Goal: Task Accomplishment & Management: Complete application form

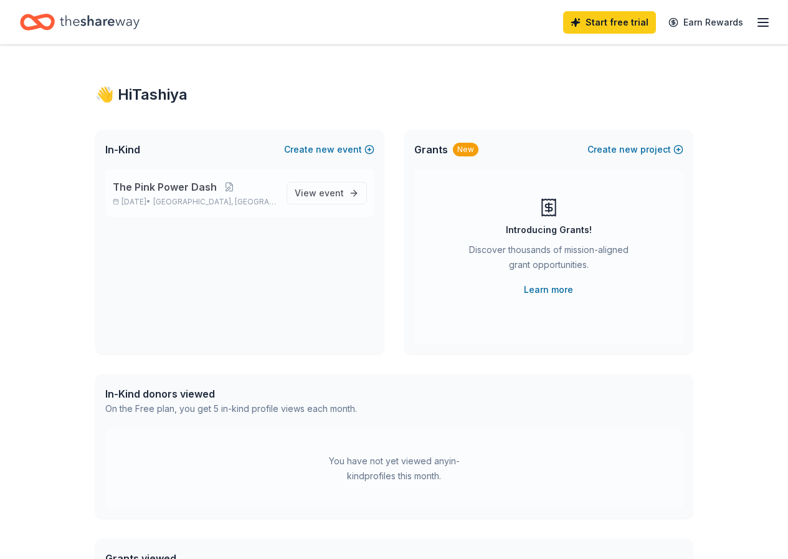
click at [211, 191] on span "The Pink Power Dash" at bounding box center [165, 186] width 104 height 15
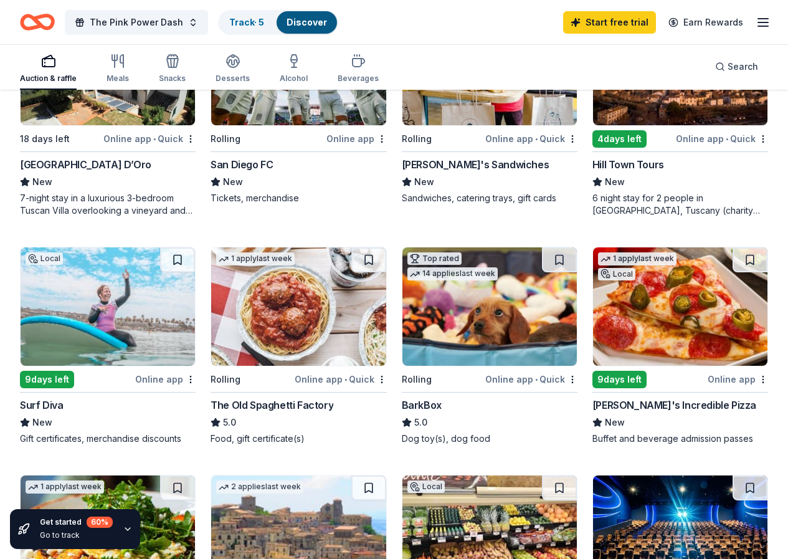
scroll to position [685, 0]
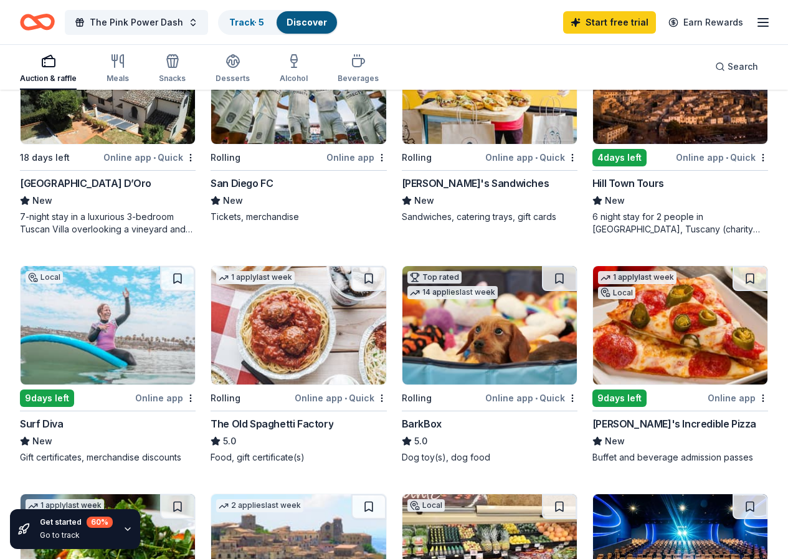
click at [682, 494] on img at bounding box center [680, 553] width 174 height 118
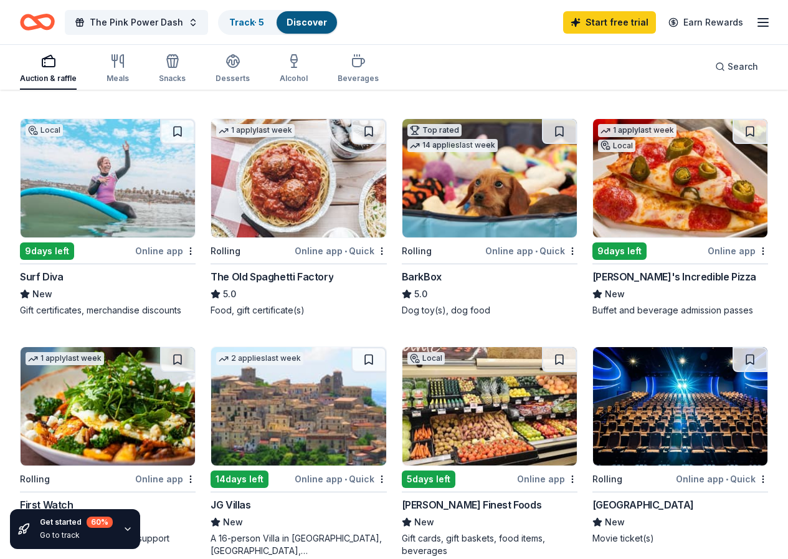
scroll to position [810, 0]
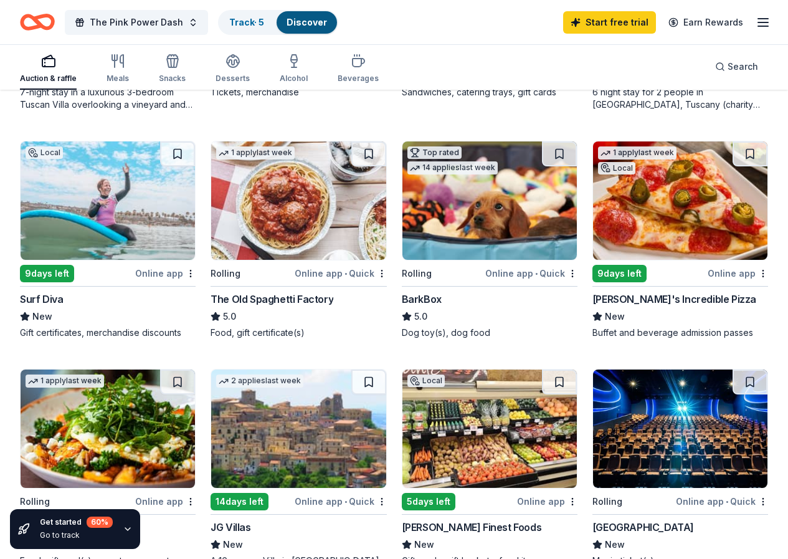
click at [593, 224] on img at bounding box center [680, 200] width 174 height 118
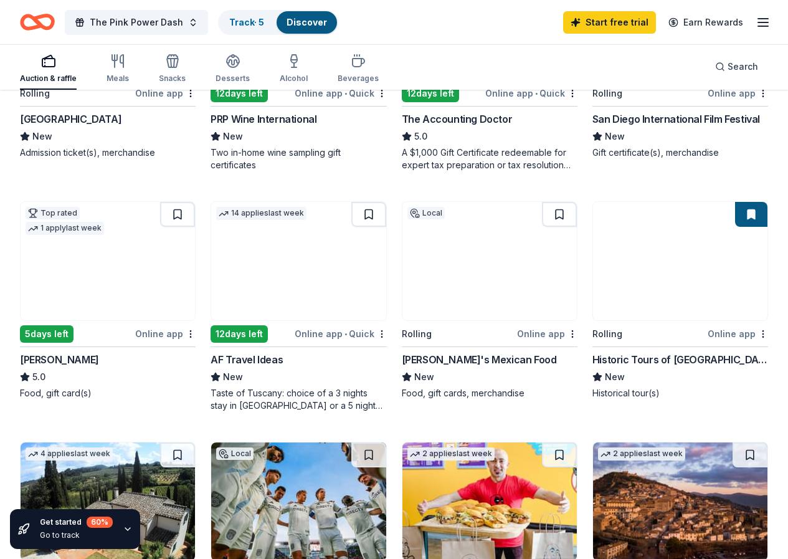
scroll to position [249, 0]
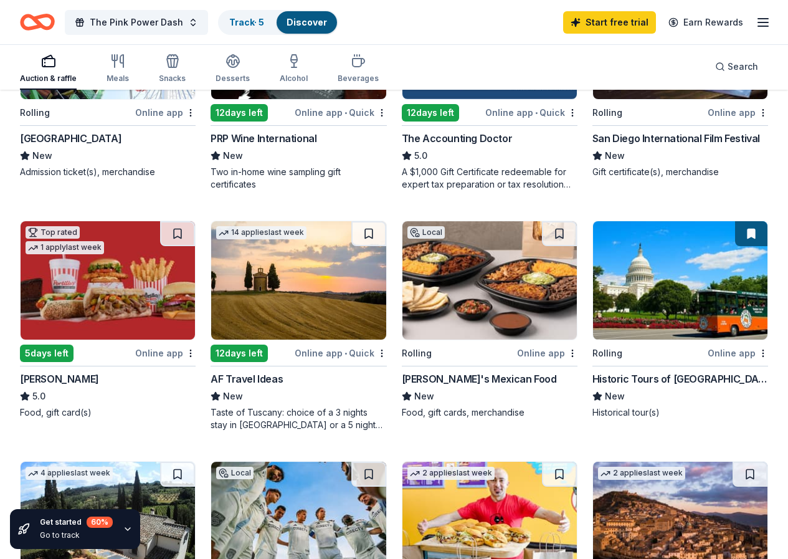
click at [402, 272] on img at bounding box center [489, 280] width 174 height 118
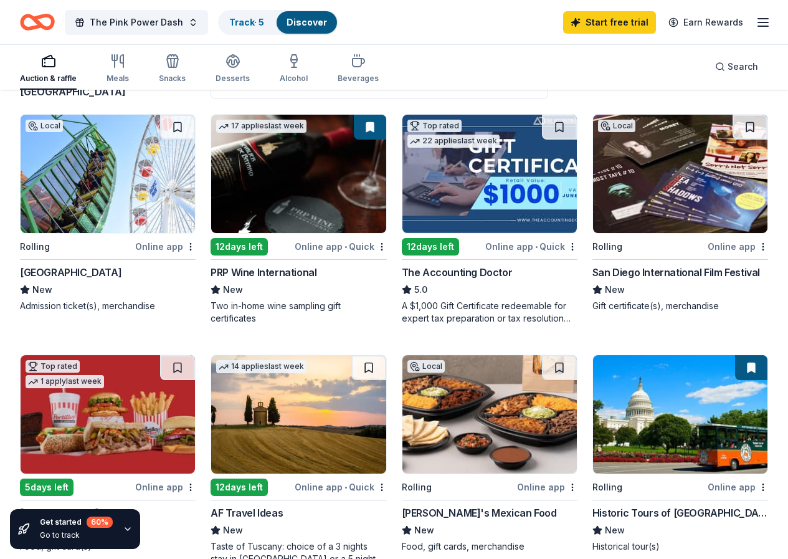
scroll to position [62, 0]
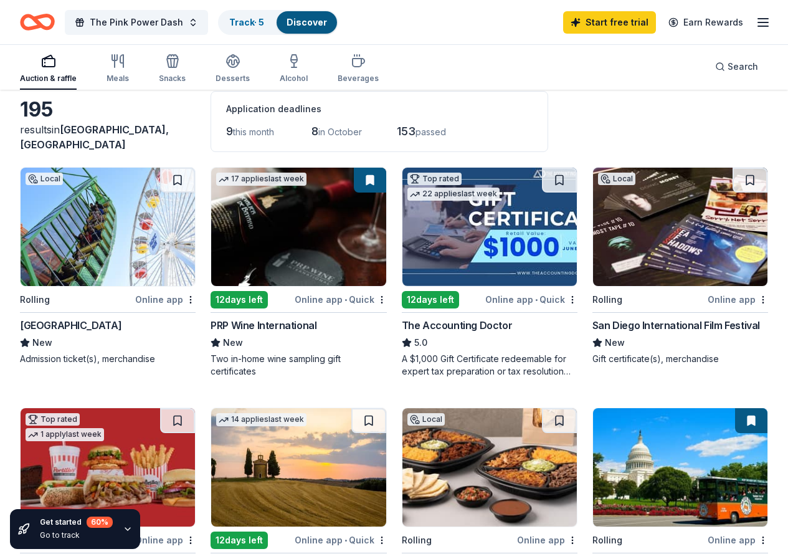
click at [100, 212] on img at bounding box center [108, 227] width 174 height 118
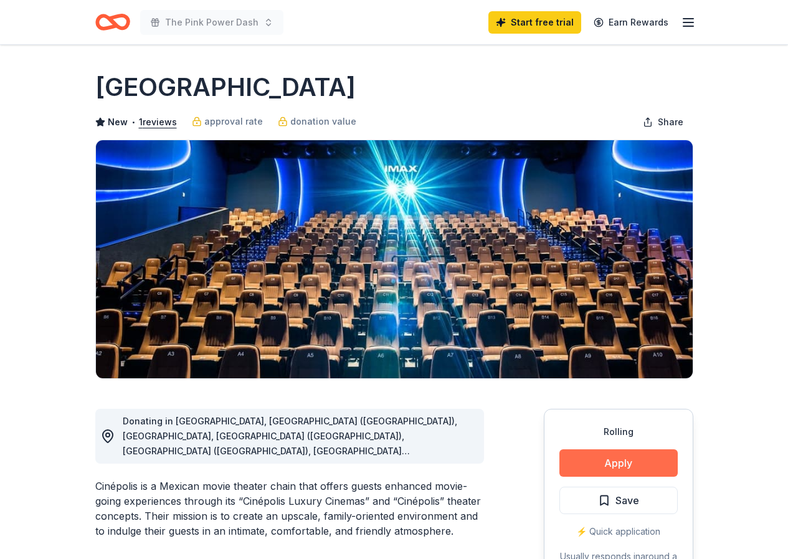
click at [628, 459] on button "Apply" at bounding box center [618, 462] width 118 height 27
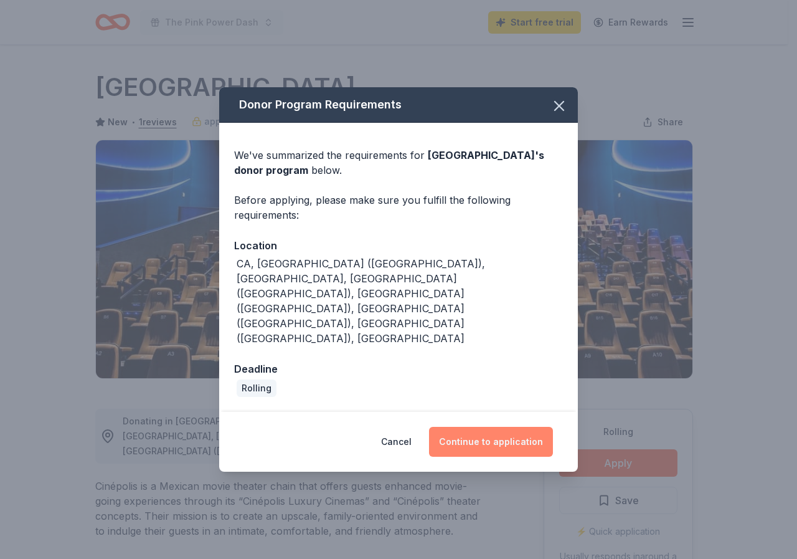
click at [483, 427] on button "Continue to application" at bounding box center [491, 442] width 124 height 30
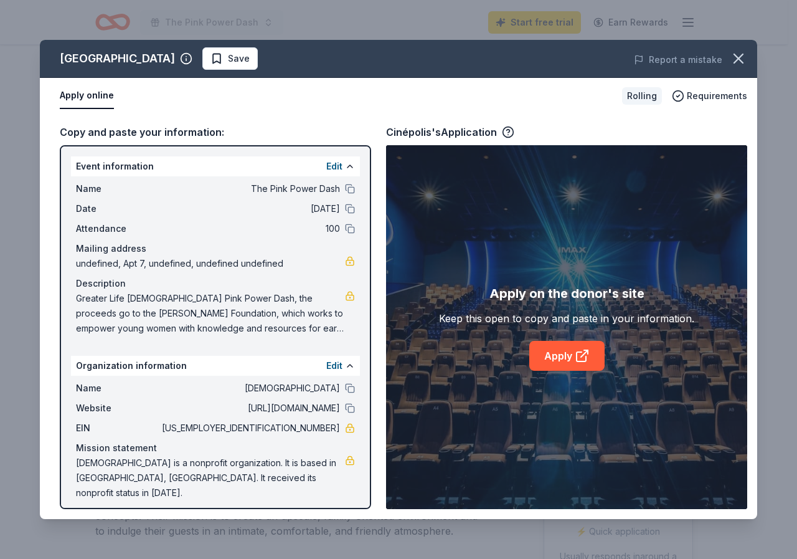
drag, startPoint x: 75, startPoint y: 160, endPoint x: 240, endPoint y: 203, distance: 170.6
click at [240, 203] on div "Event information Edit Name The Pink Power Dash Date [DATE] Attendance 100 Mail…" at bounding box center [215, 248] width 289 height 184
click at [541, 350] on link "Apply" at bounding box center [566, 356] width 75 height 30
click at [741, 64] on icon "button" at bounding box center [738, 58] width 17 height 17
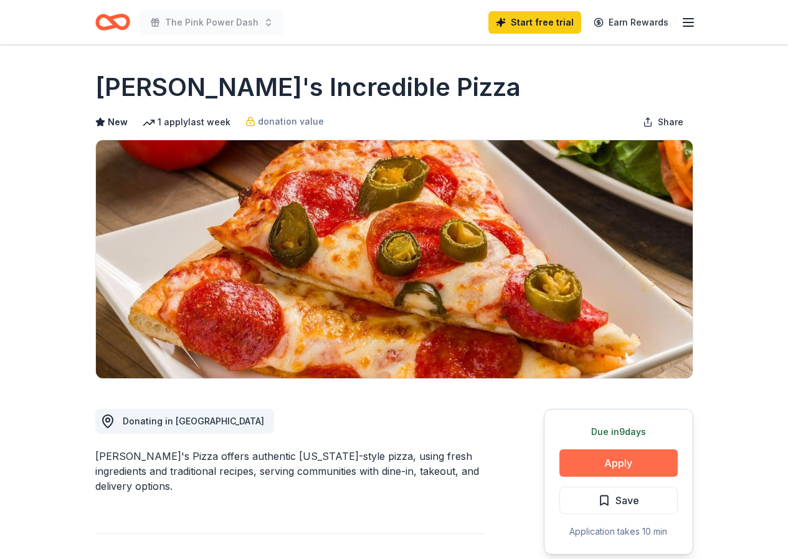
click at [587, 452] on button "Apply" at bounding box center [618, 462] width 118 height 27
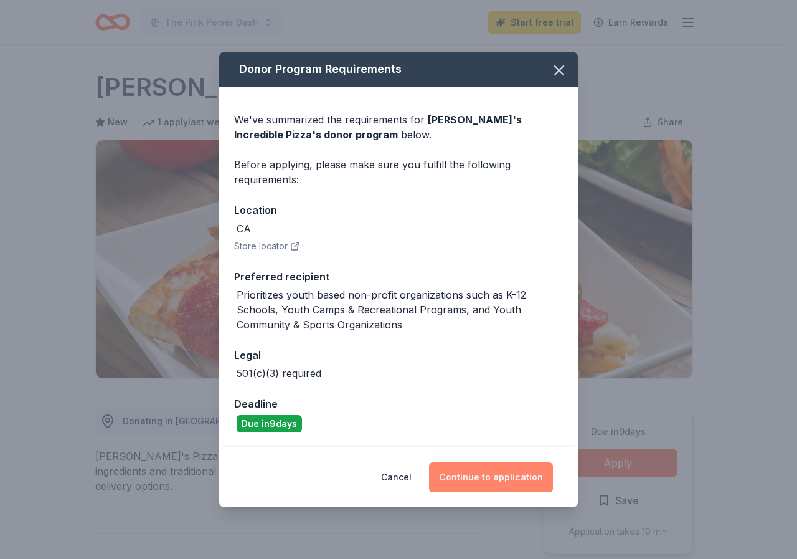
click at [485, 480] on button "Continue to application" at bounding box center [491, 477] width 124 height 30
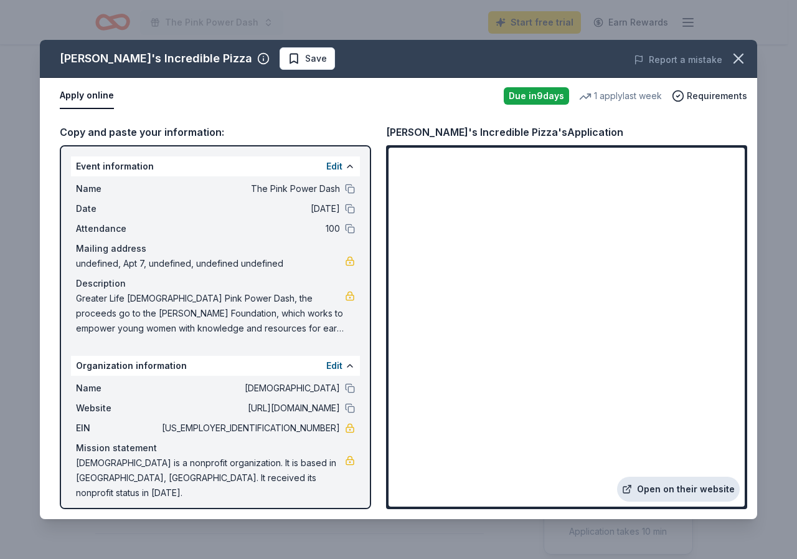
click at [655, 488] on link "Open on their website" at bounding box center [678, 489] width 123 height 25
drag, startPoint x: 300, startPoint y: 425, endPoint x: 313, endPoint y: 424, distance: 13.8
click at [313, 424] on span "[US_EMPLOYER_IDENTIFICATION_NUMBER]" at bounding box center [249, 427] width 181 height 15
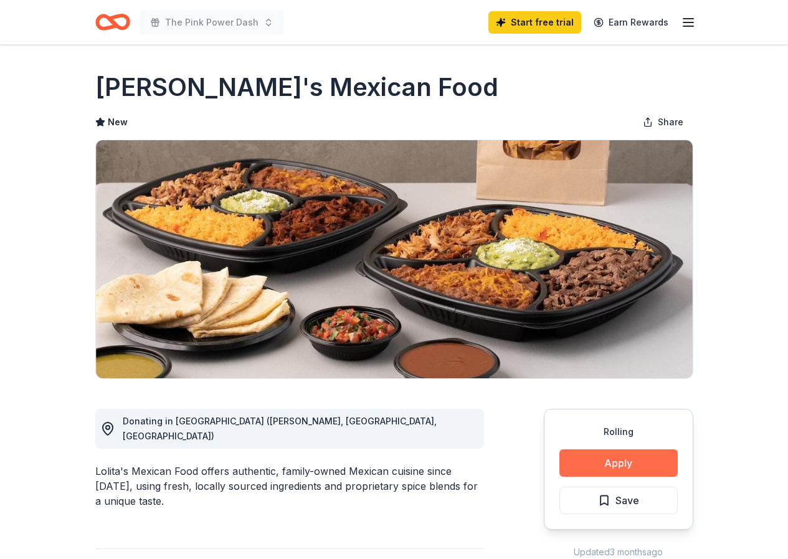
click at [573, 461] on button "Apply" at bounding box center [618, 462] width 118 height 27
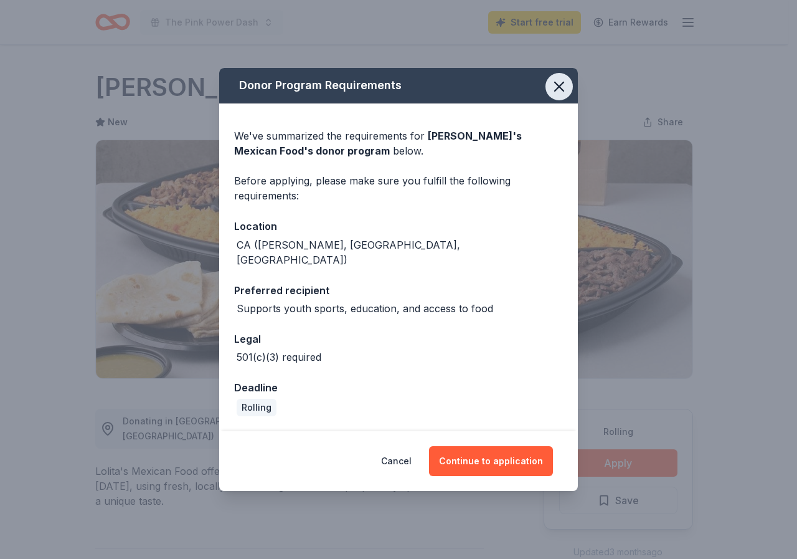
click at [566, 89] on icon "button" at bounding box center [559, 86] width 17 height 17
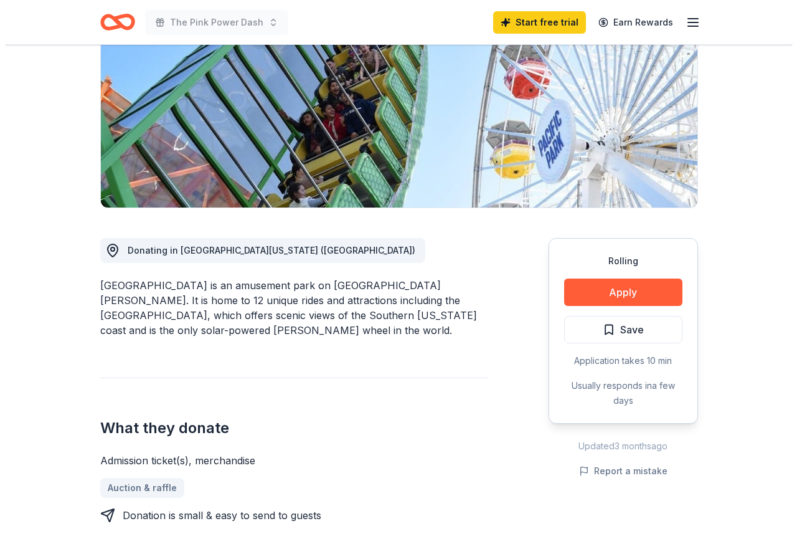
scroll to position [249, 0]
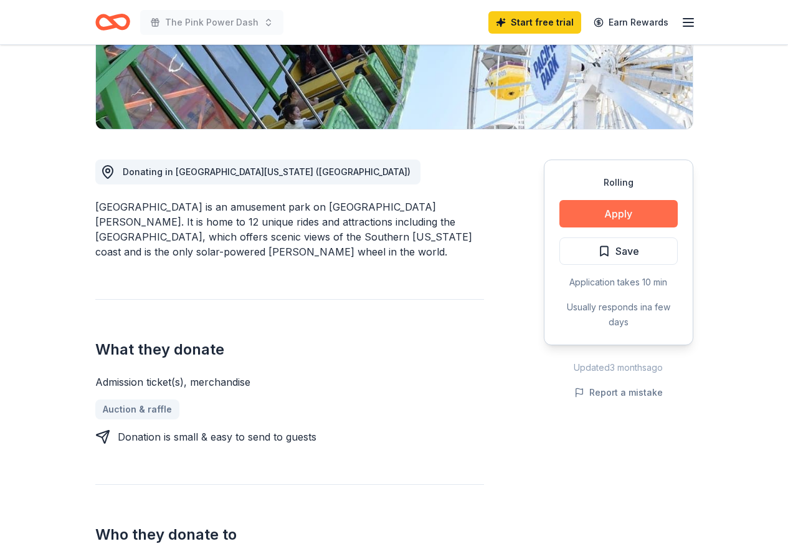
click at [574, 208] on button "Apply" at bounding box center [618, 213] width 118 height 27
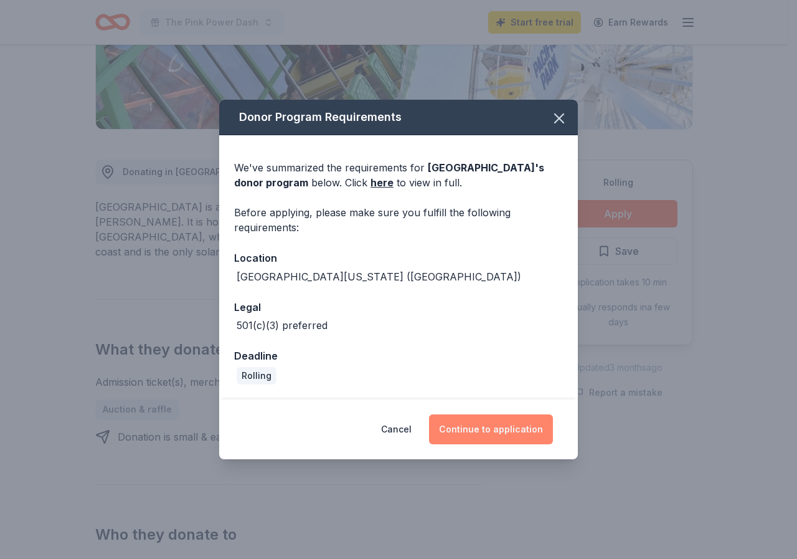
click at [503, 426] on button "Continue to application" at bounding box center [491, 429] width 124 height 30
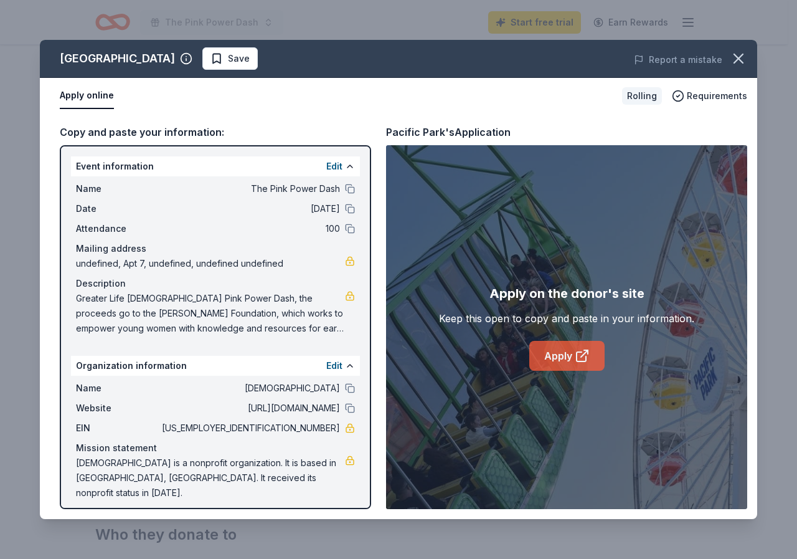
click at [538, 358] on link "Apply" at bounding box center [566, 356] width 75 height 30
drag, startPoint x: 288, startPoint y: 430, endPoint x: 377, endPoint y: 429, distance: 89.7
click at [377, 429] on div "Copy and paste your information: Event information Edit Name The Pink Power Das…" at bounding box center [399, 316] width 718 height 405
